Goal: Obtain resource: Download file/media

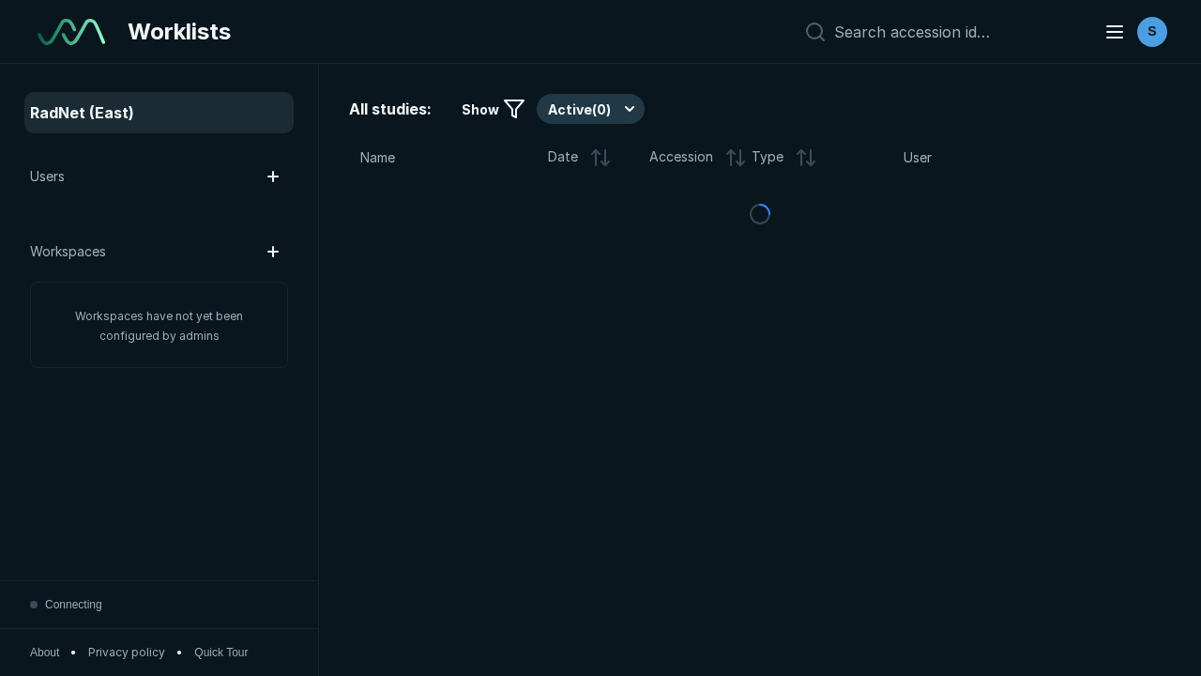
scroll to position [5126, 7819]
